Goal: Transaction & Acquisition: Purchase product/service

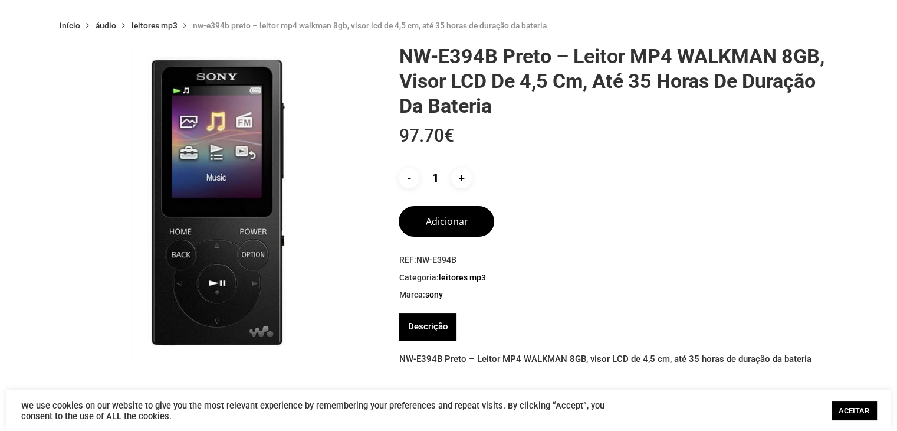
scroll to position [59, 0]
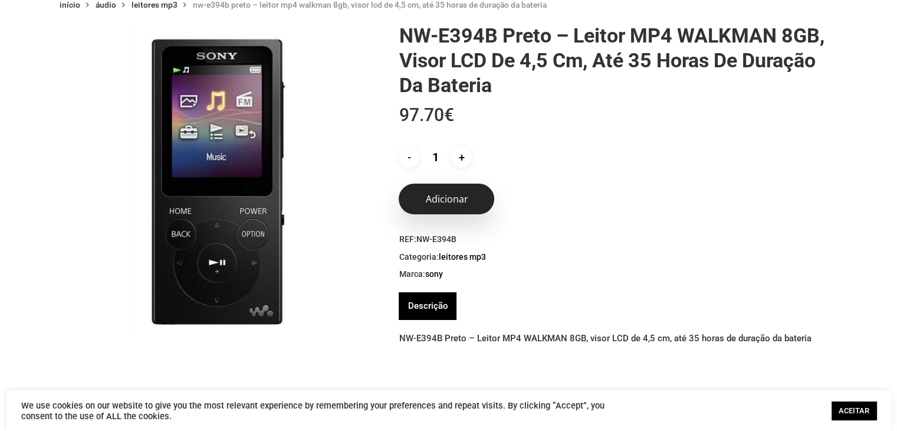
click at [441, 199] on button "Adicionar" at bounding box center [447, 198] width 96 height 31
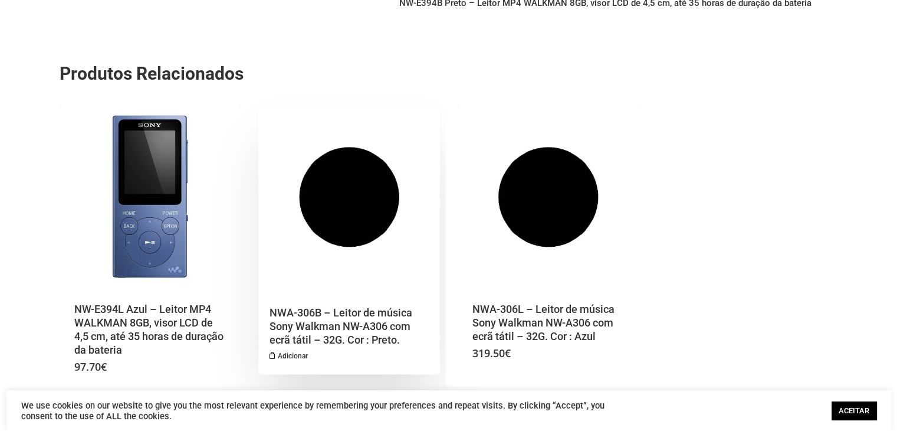
scroll to position [413, 0]
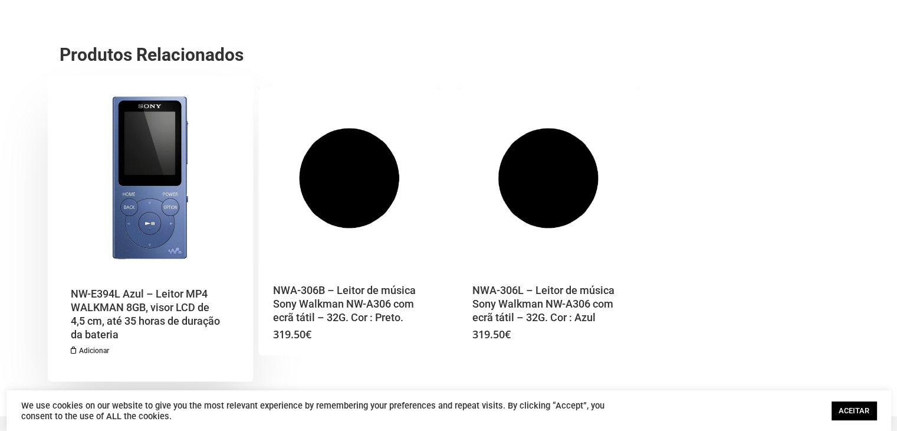
click at [149, 193] on img "NW-E394L Azul - Leitor MP4 WALKMAN 8GB, visor LCD de 4,5 cm, até 35 horas de du…" at bounding box center [151, 178] width 182 height 182
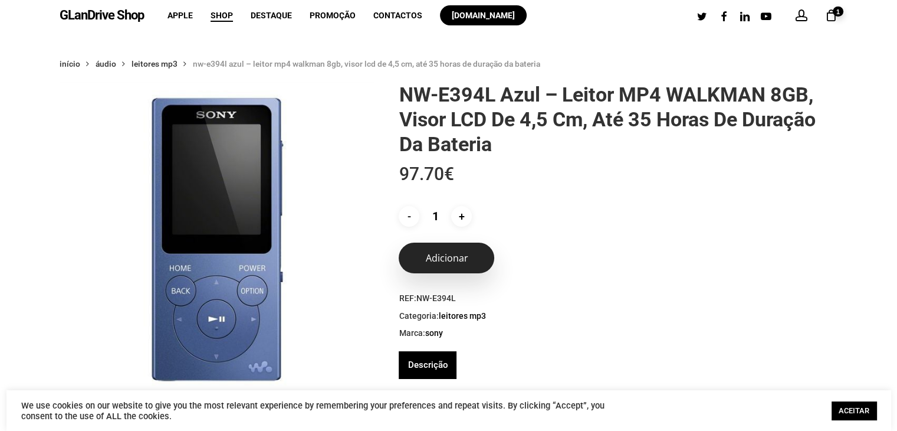
click at [441, 260] on button "Adicionar" at bounding box center [447, 257] width 96 height 31
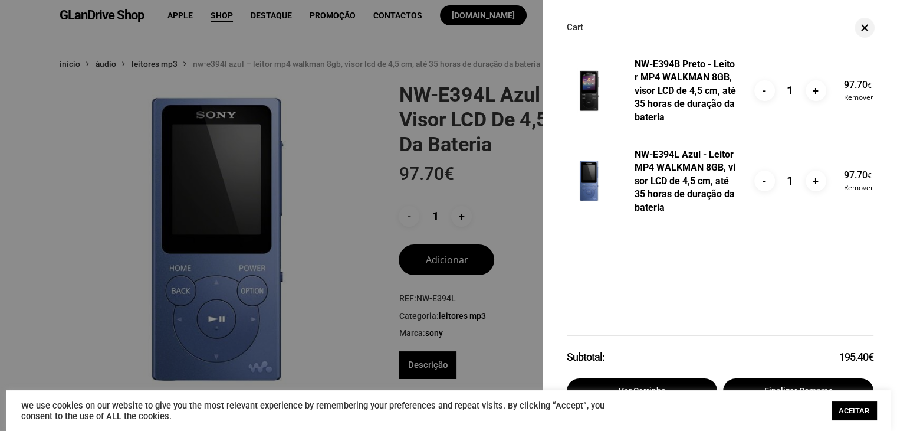
click at [357, 211] on div at bounding box center [448, 215] width 897 height 431
